Goal: Information Seeking & Learning: Check status

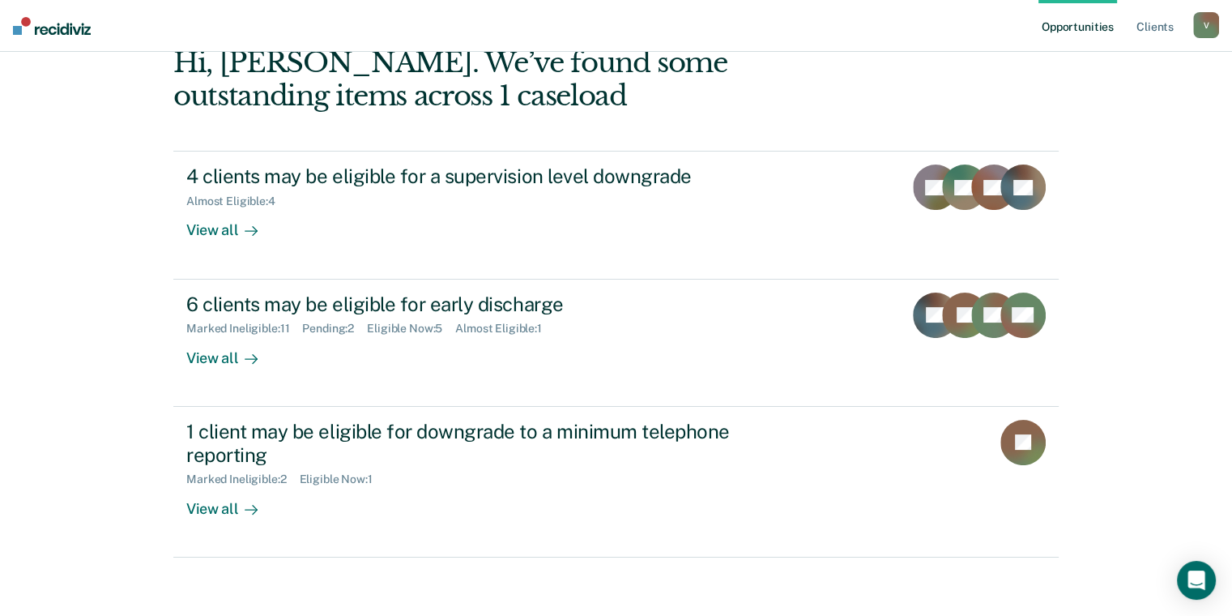
scroll to position [171, 0]
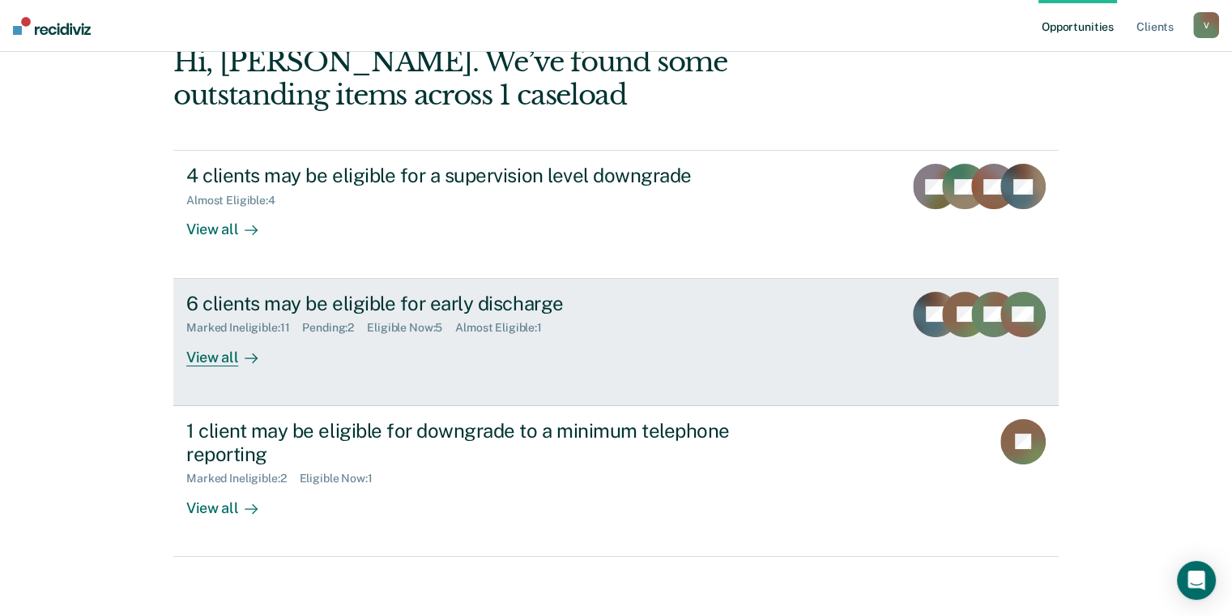
click at [207, 352] on div "View all" at bounding box center [231, 351] width 91 height 32
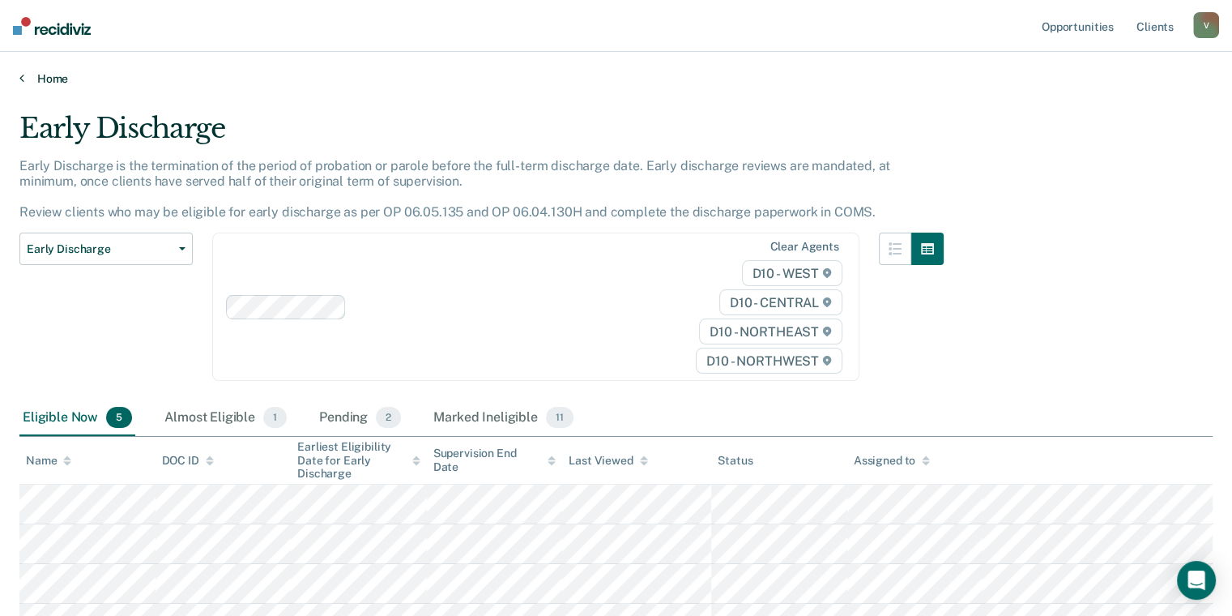
click at [53, 75] on link "Home" at bounding box center [615, 78] width 1193 height 15
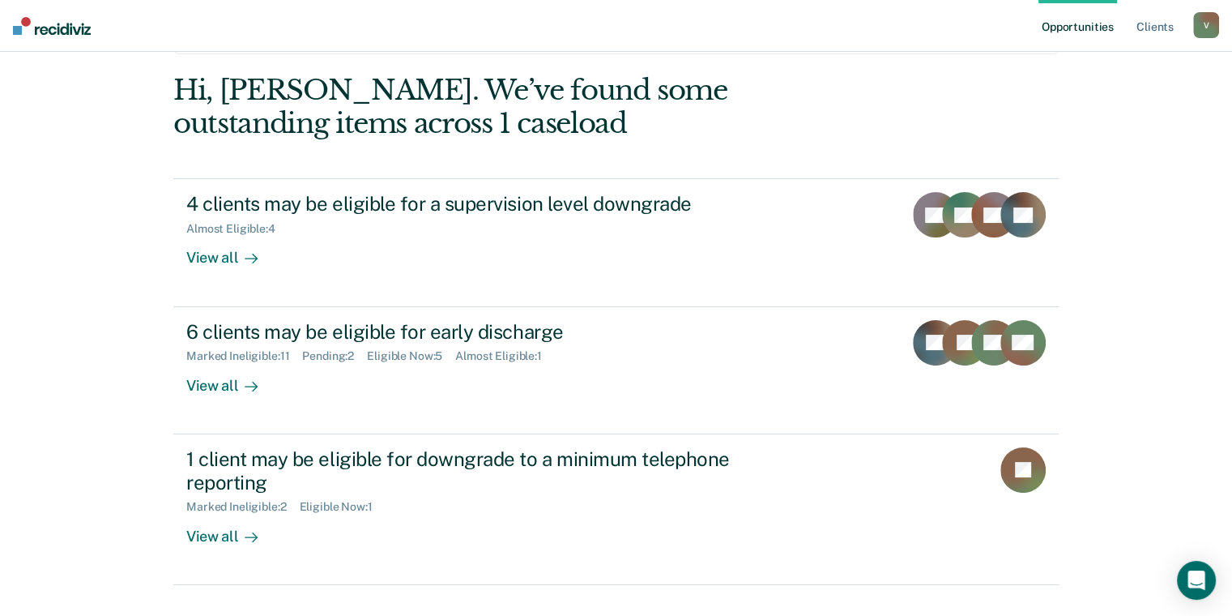
scroll to position [146, 0]
